Goal: Find specific page/section

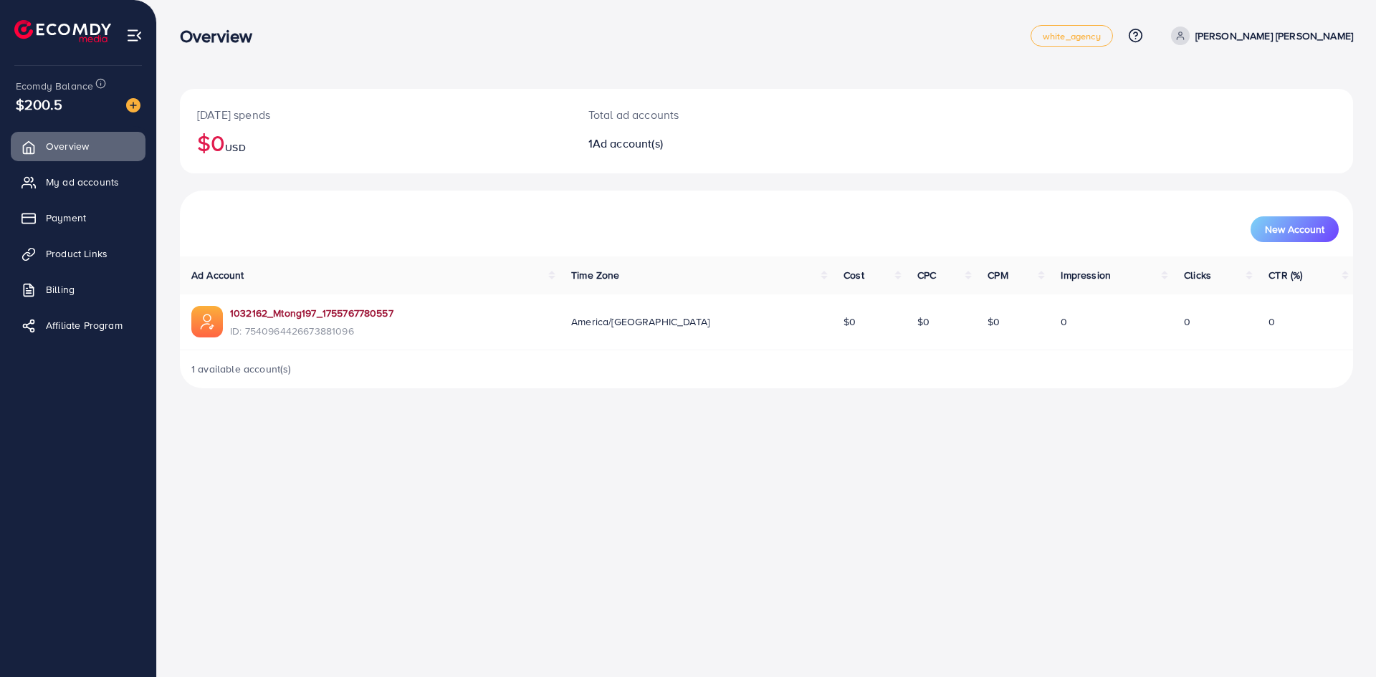
click at [310, 313] on link "1032162_Mtong197_1755767780557" at bounding box center [311, 313] width 163 height 14
click at [343, 313] on link "1032162_Mtong197_1755767780557" at bounding box center [311, 313] width 163 height 14
